Goal: Task Accomplishment & Management: Manage account settings

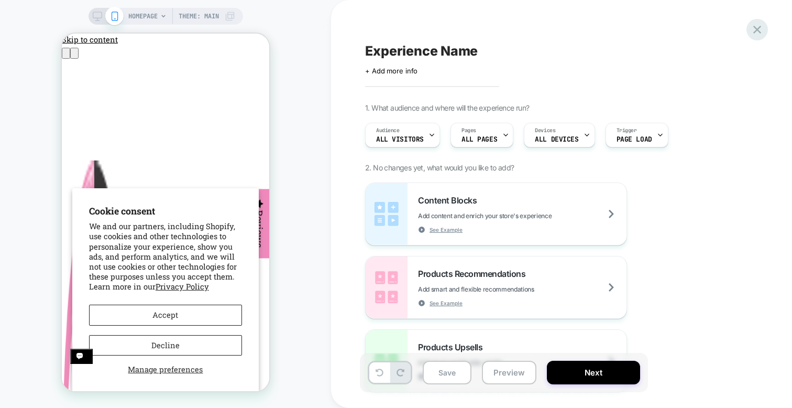
click at [761, 28] on icon at bounding box center [757, 30] width 14 height 14
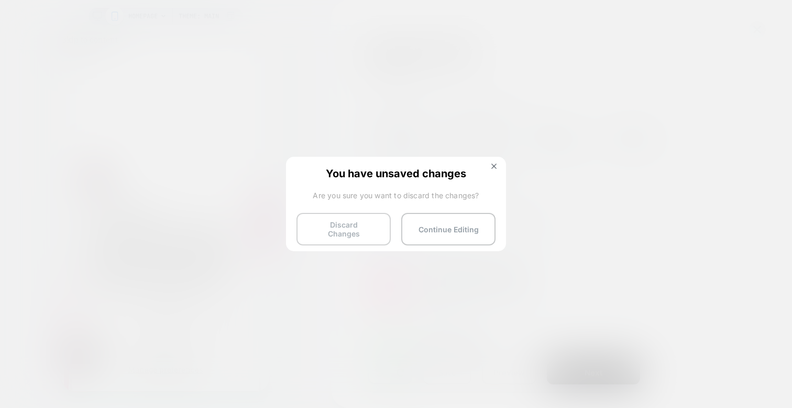
click at [357, 231] on button "Discard Changes" at bounding box center [344, 229] width 94 height 32
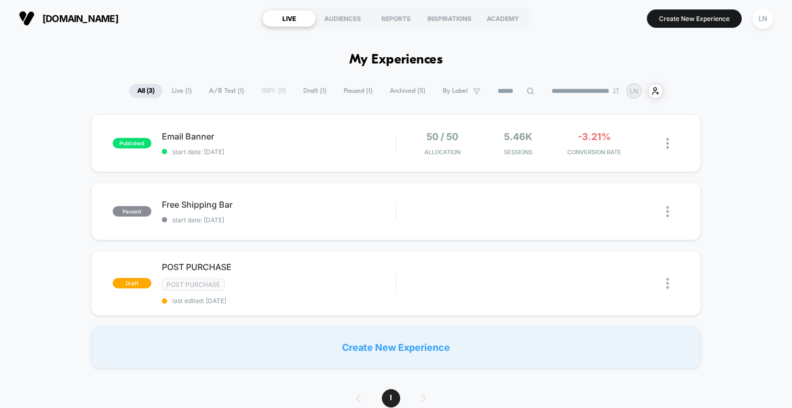
click at [37, 151] on div "published Email Banner start date: [DATE] 50 / 50 Allocation 5.46k Sessions -3.…" at bounding box center [396, 241] width 792 height 254
click at [684, 172] on div "published Email Banner start date: [DATE] 50 / 50 Allocation 5.46k Sessions -3.…" at bounding box center [396, 241] width 792 height 254
click at [193, 137] on span "Email Banner Click to edit experience details" at bounding box center [279, 136] width 234 height 10
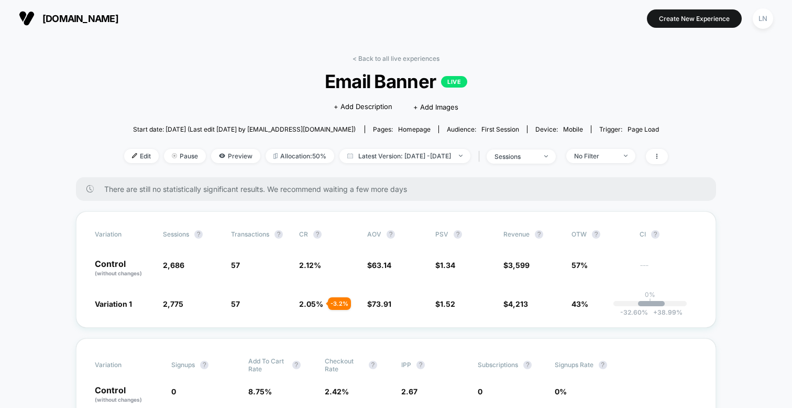
click at [470, 29] on section at bounding box center [396, 18] width 248 height 26
click at [393, 56] on link "< Back to all live experiences" at bounding box center [396, 58] width 87 height 8
